Goal: Register for event/course

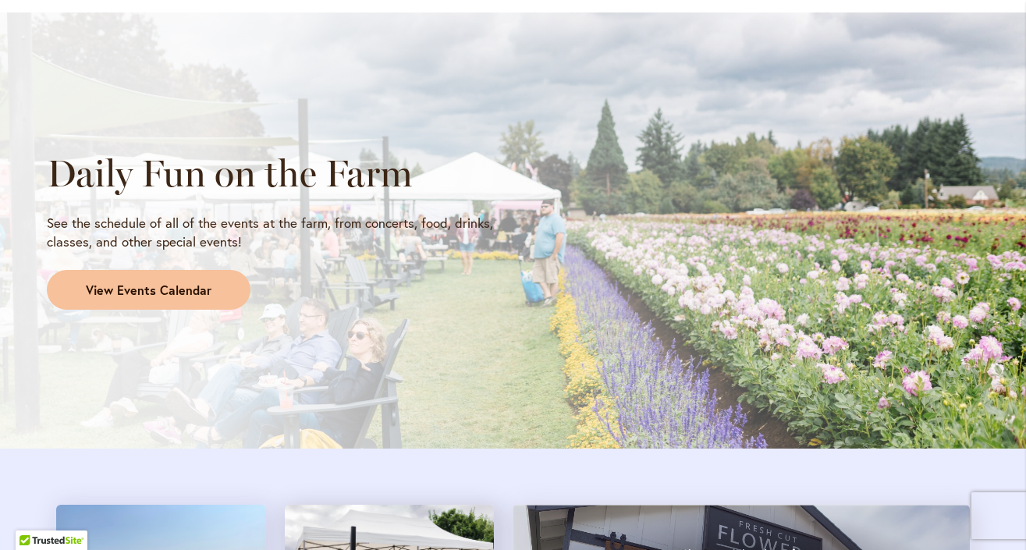
scroll to position [1273, 0]
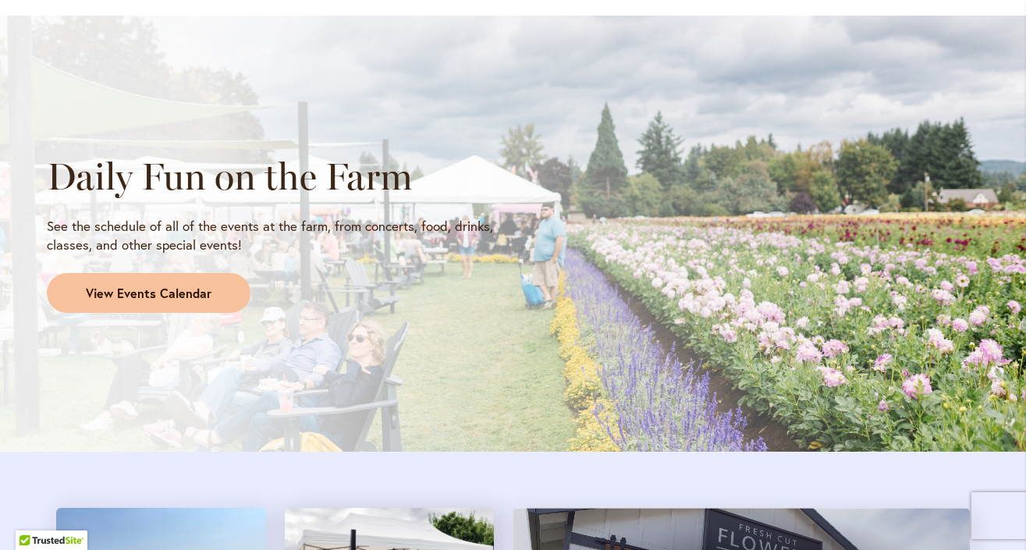
click at [178, 286] on span "View Events Calendar" at bounding box center [149, 294] width 126 height 18
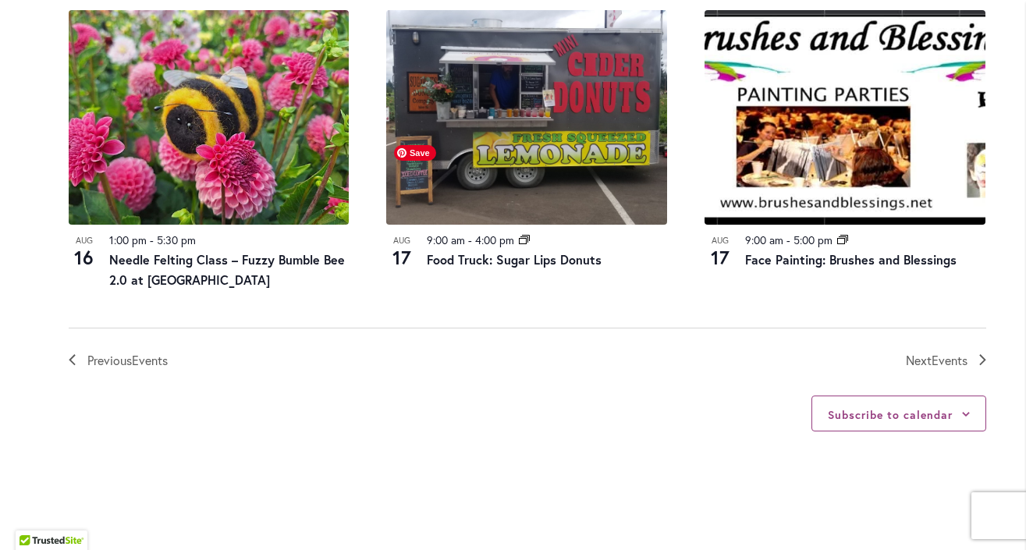
scroll to position [1794, 0]
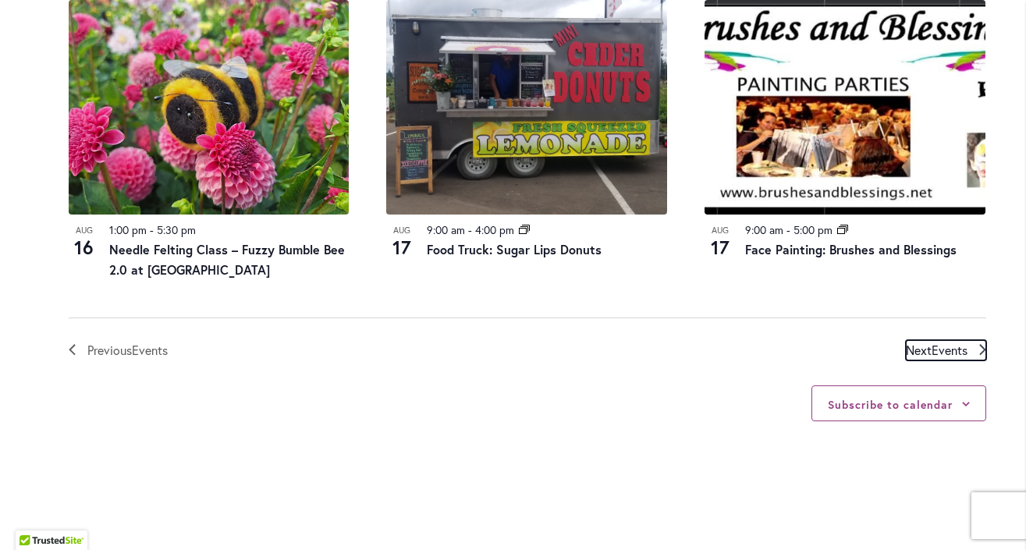
click at [960, 351] on span "Events" at bounding box center [950, 350] width 36 height 16
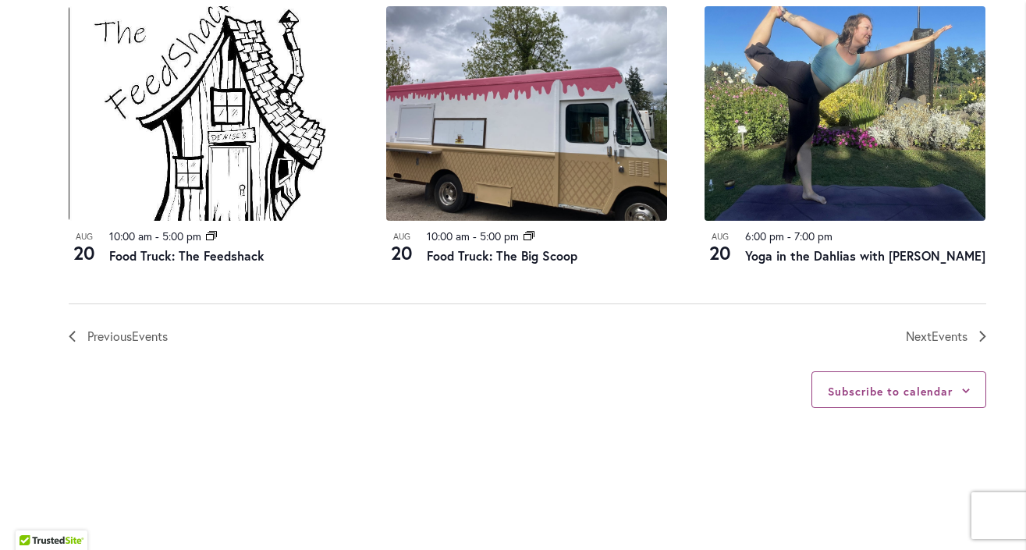
scroll to position [1858, 0]
